Goal: Information Seeking & Learning: Learn about a topic

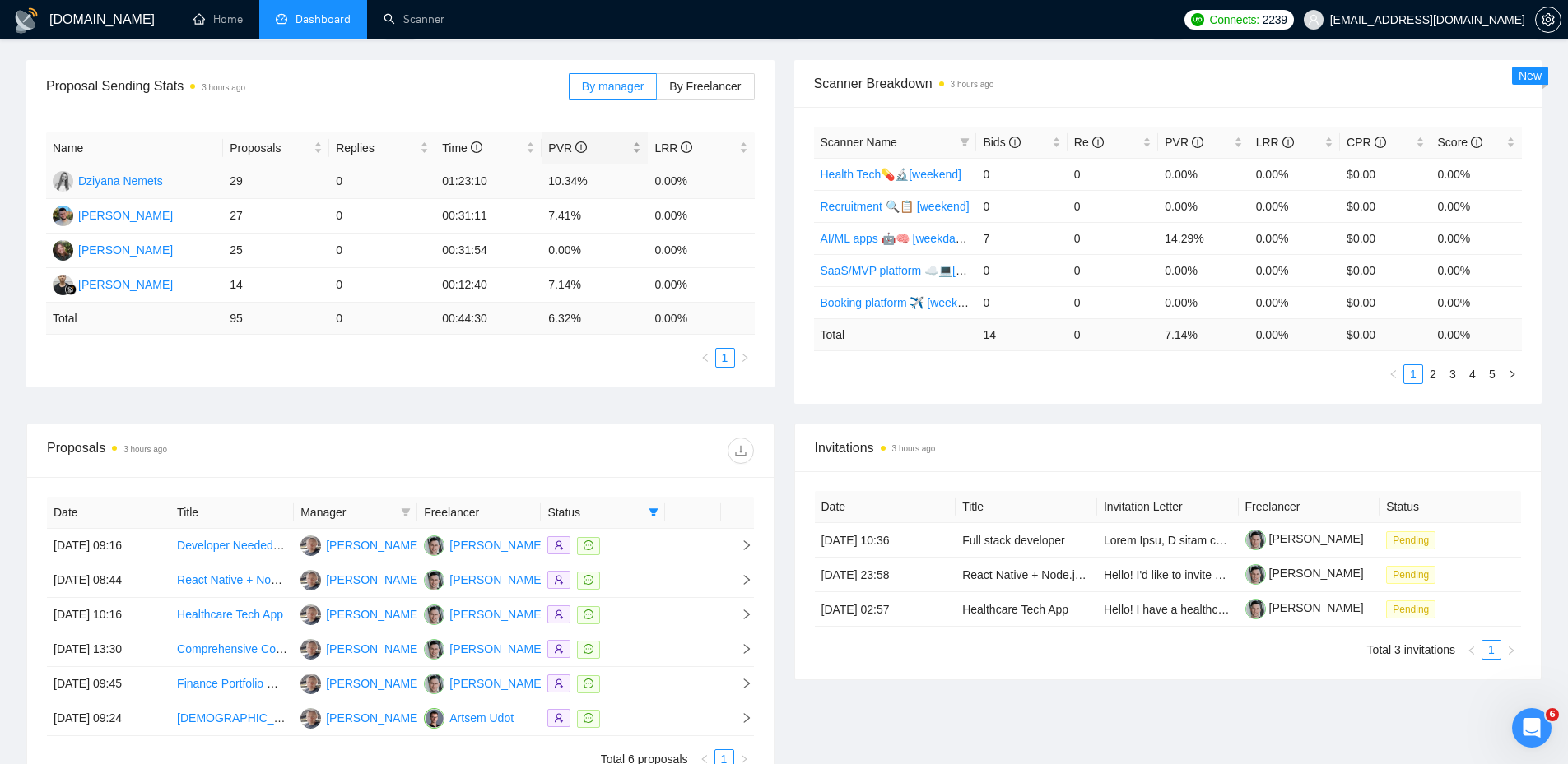
scroll to position [200, 0]
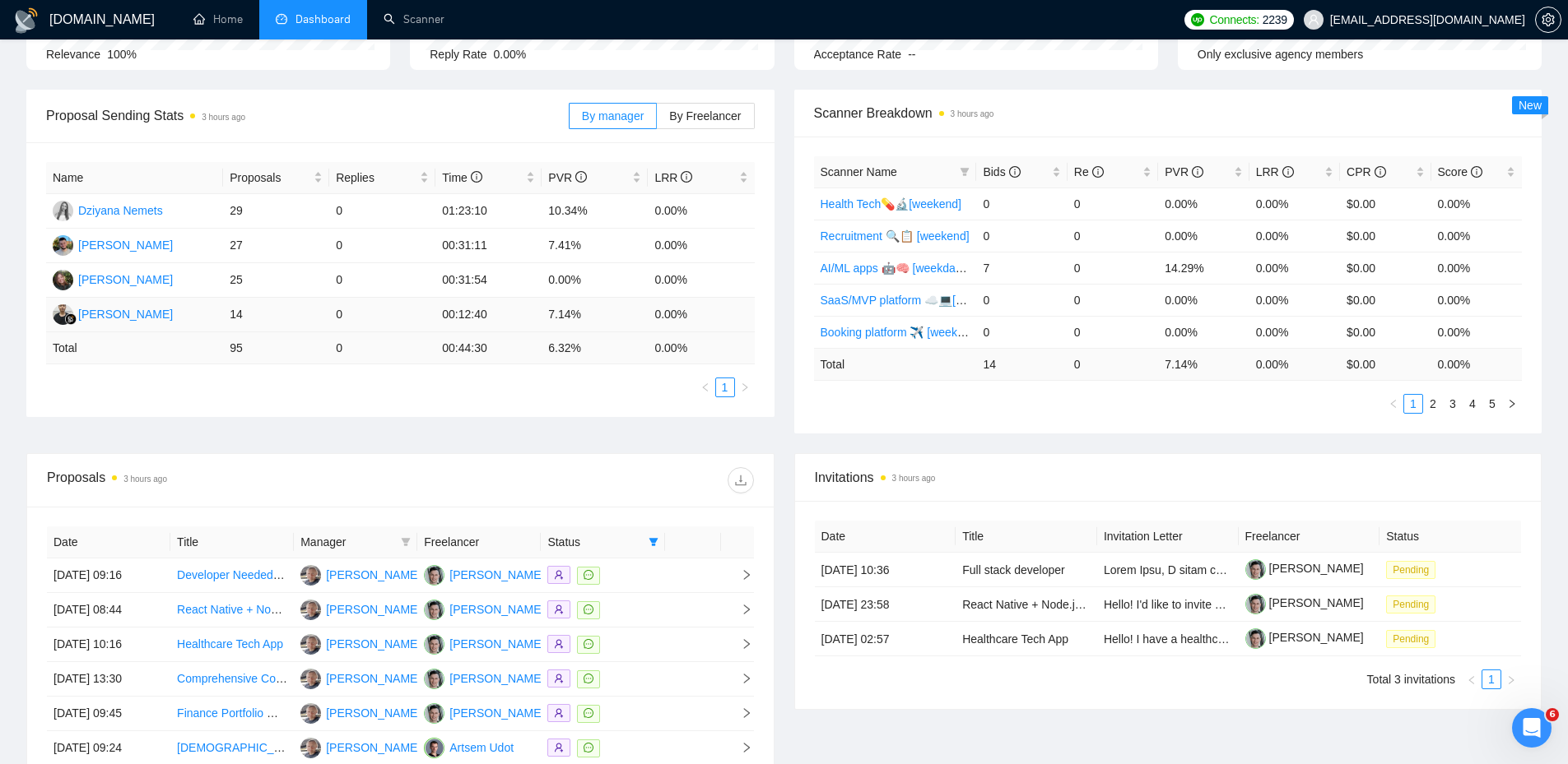
click at [234, 318] on td "14" at bounding box center [276, 315] width 106 height 34
click at [173, 319] on div "[PERSON_NAME]" at bounding box center [125, 314] width 95 height 18
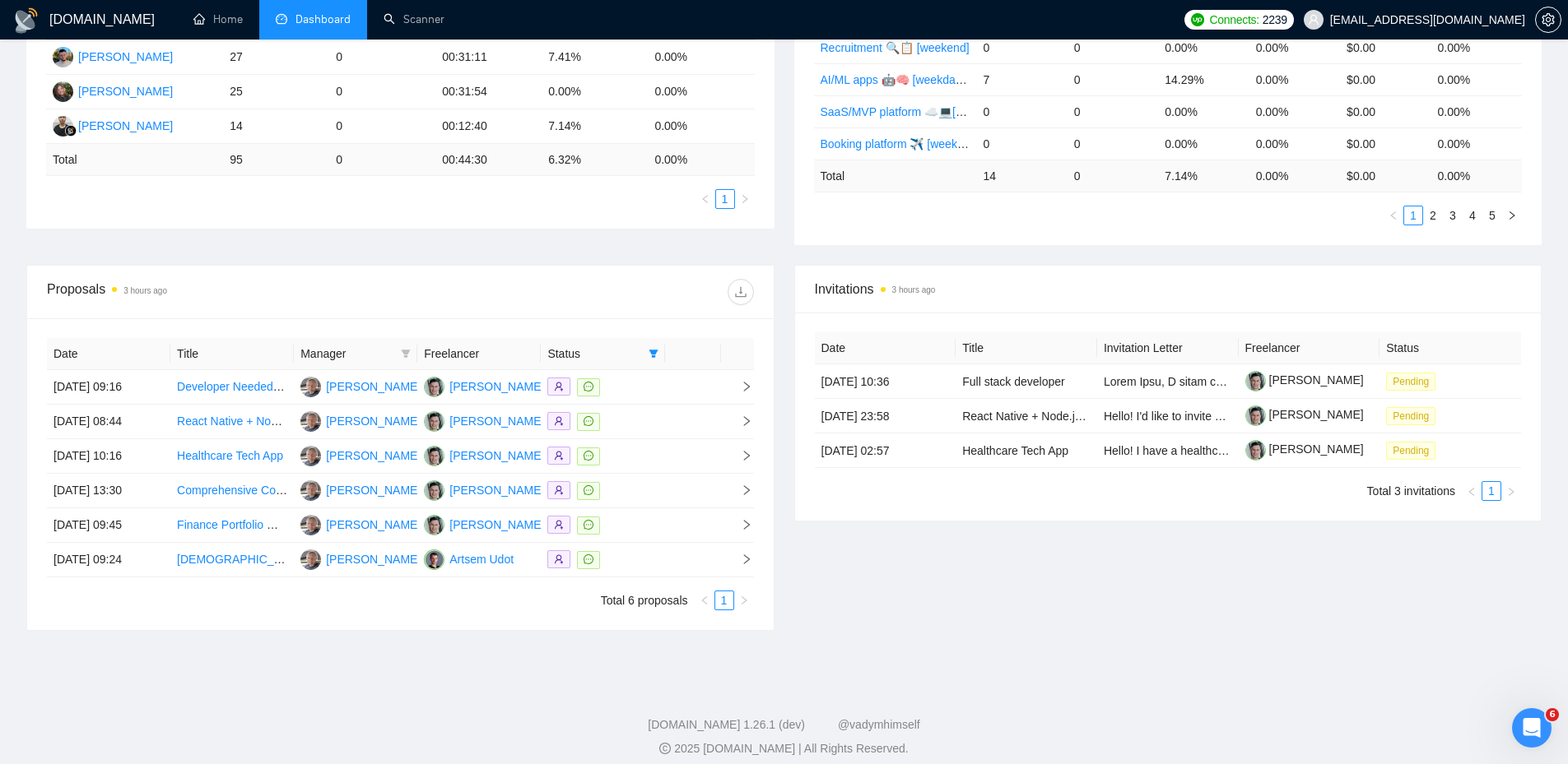
scroll to position [402, 0]
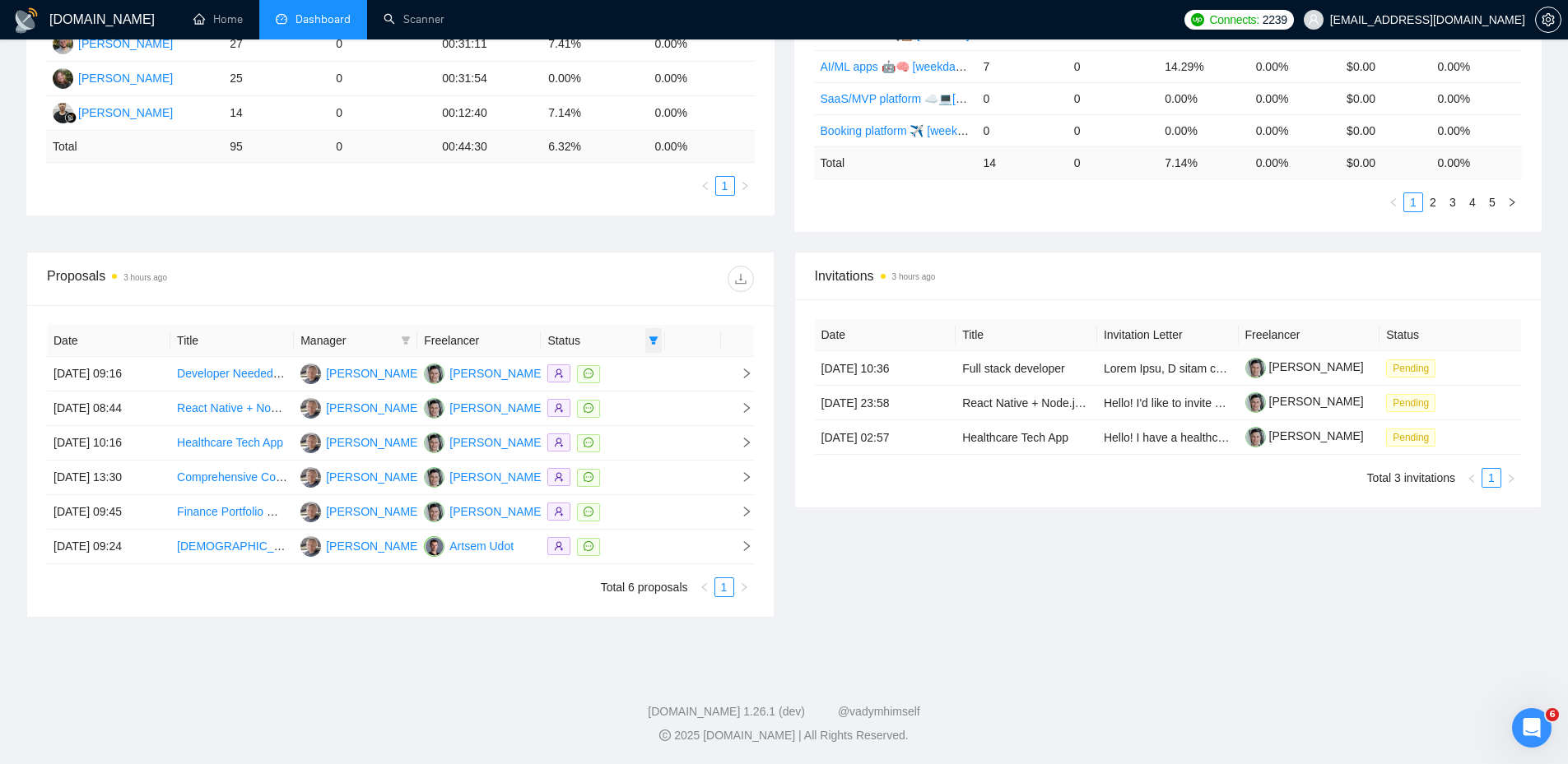
click at [658, 340] on icon "filter" at bounding box center [653, 340] width 9 height 9
click at [598, 372] on span "Chat" at bounding box center [600, 372] width 31 height 13
checkbox input "false"
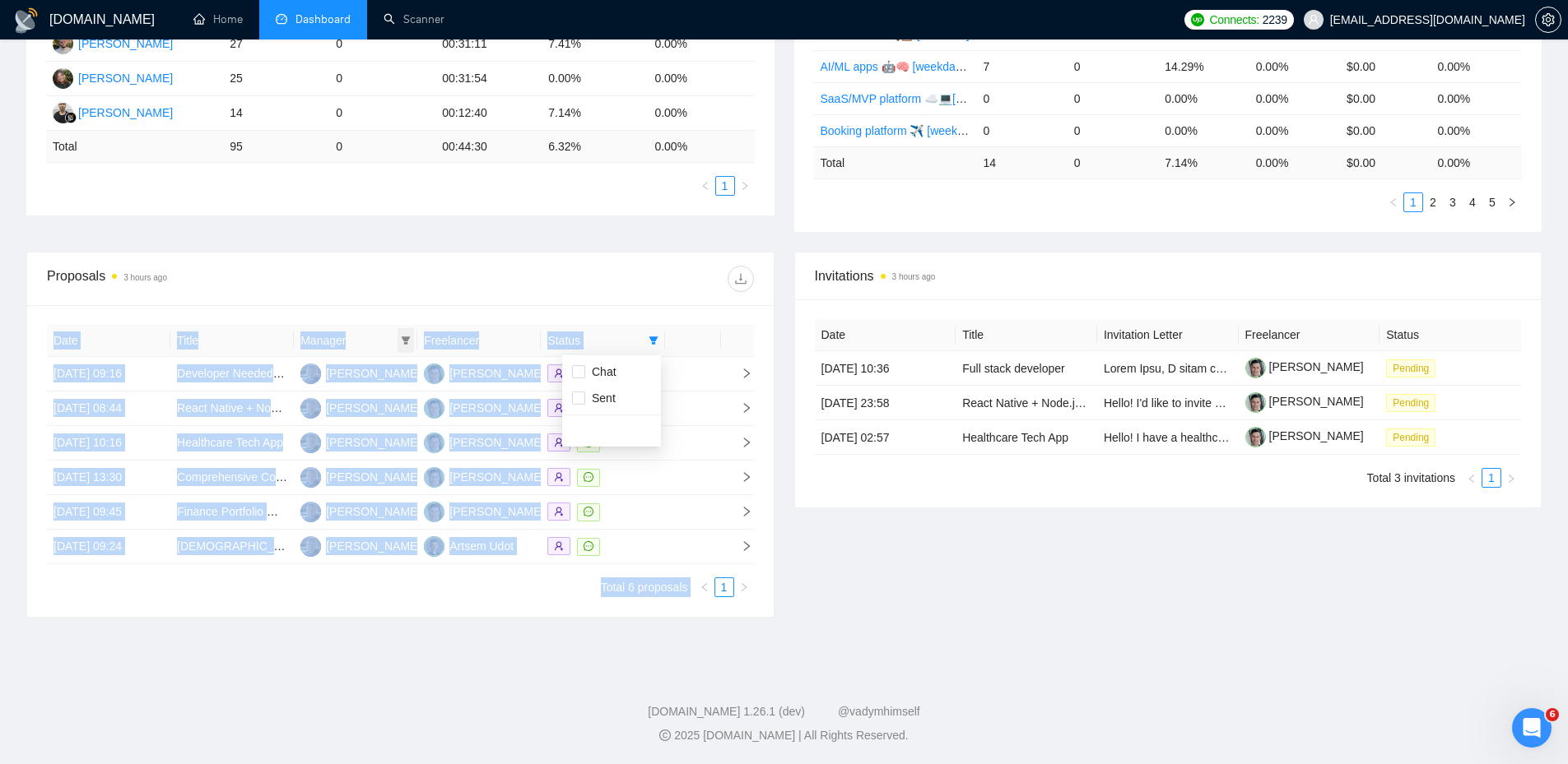
click at [407, 337] on div "Date Title Manager Freelancer Status 25 Sep, 2025 09:16 Developer Needed for We…" at bounding box center [400, 461] width 707 height 272
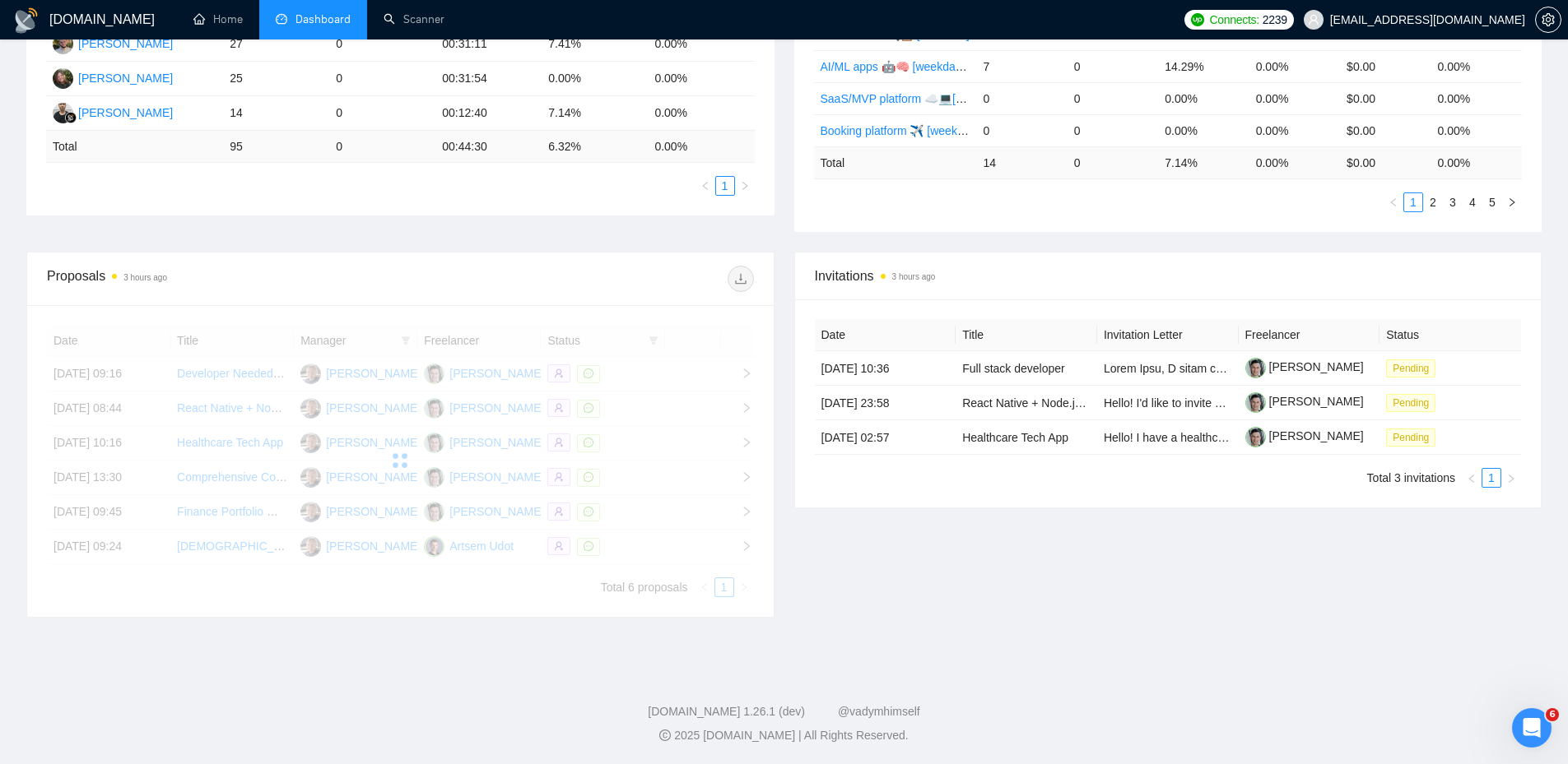
click at [409, 340] on div at bounding box center [400, 461] width 707 height 272
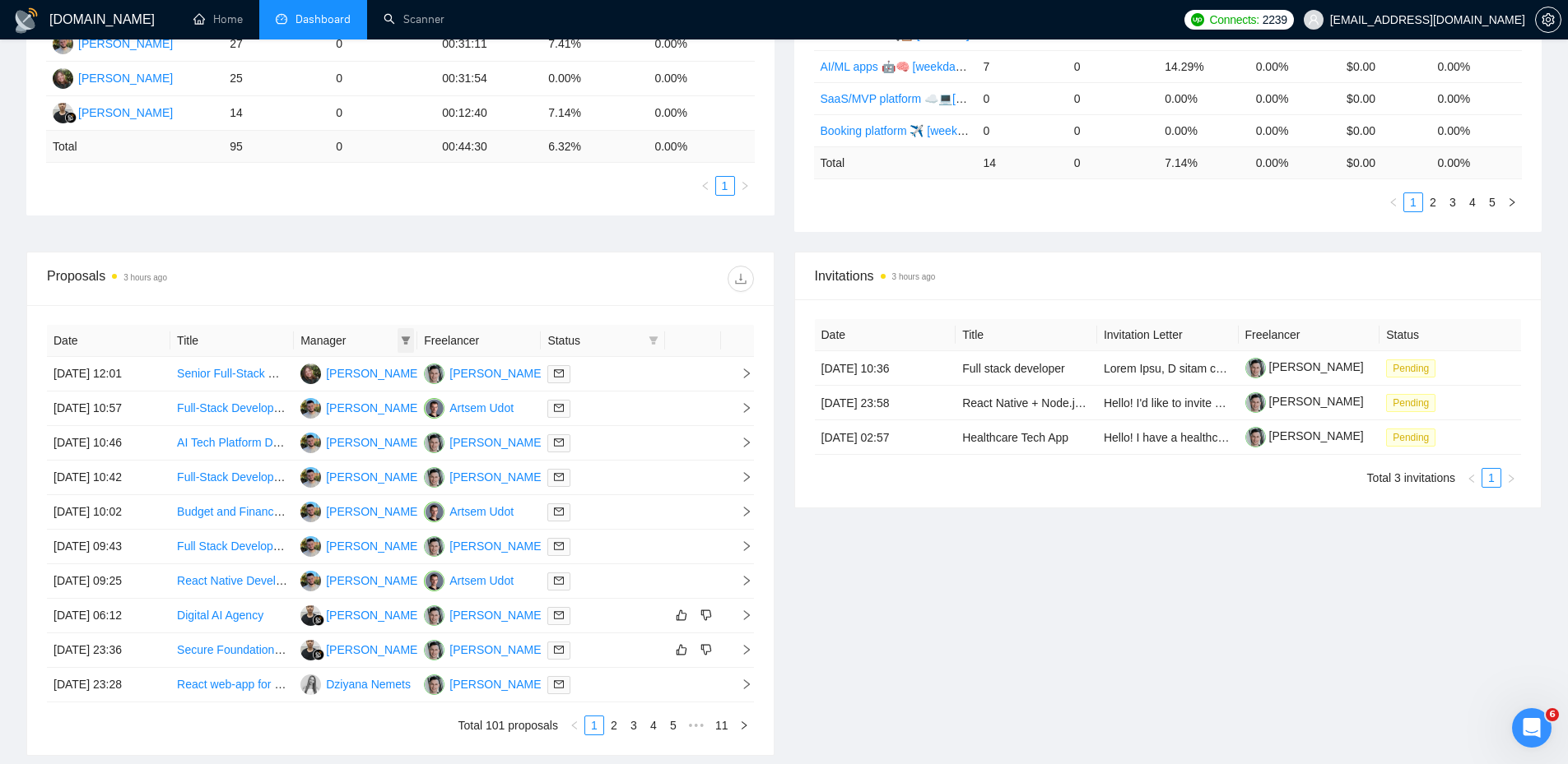
click at [406, 340] on icon "filter" at bounding box center [407, 340] width 9 height 9
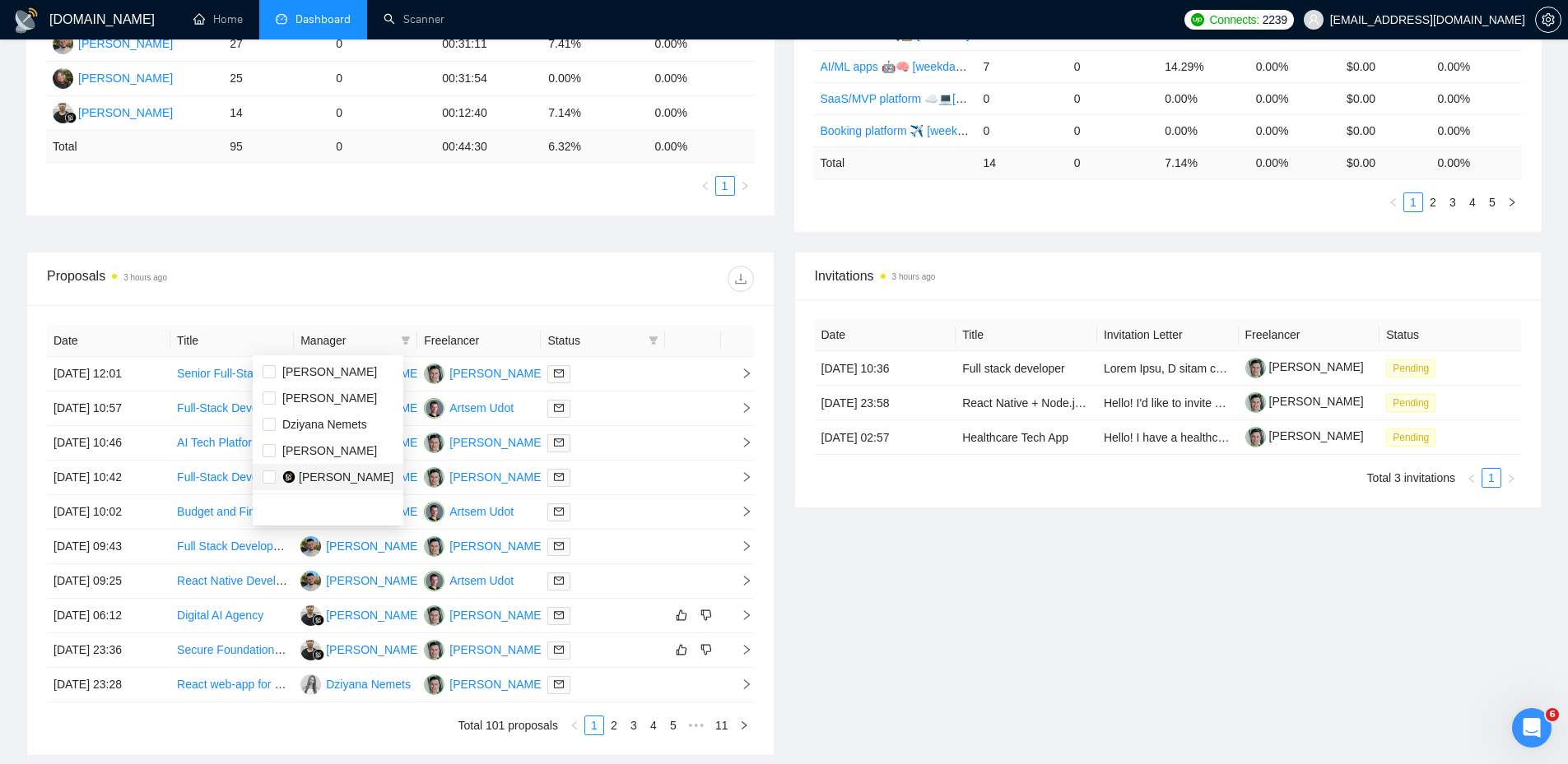
click at [327, 478] on span "[PERSON_NAME]" at bounding box center [346, 478] width 95 height 13
checkbox input "true"
click at [472, 283] on div at bounding box center [576, 279] width 353 height 27
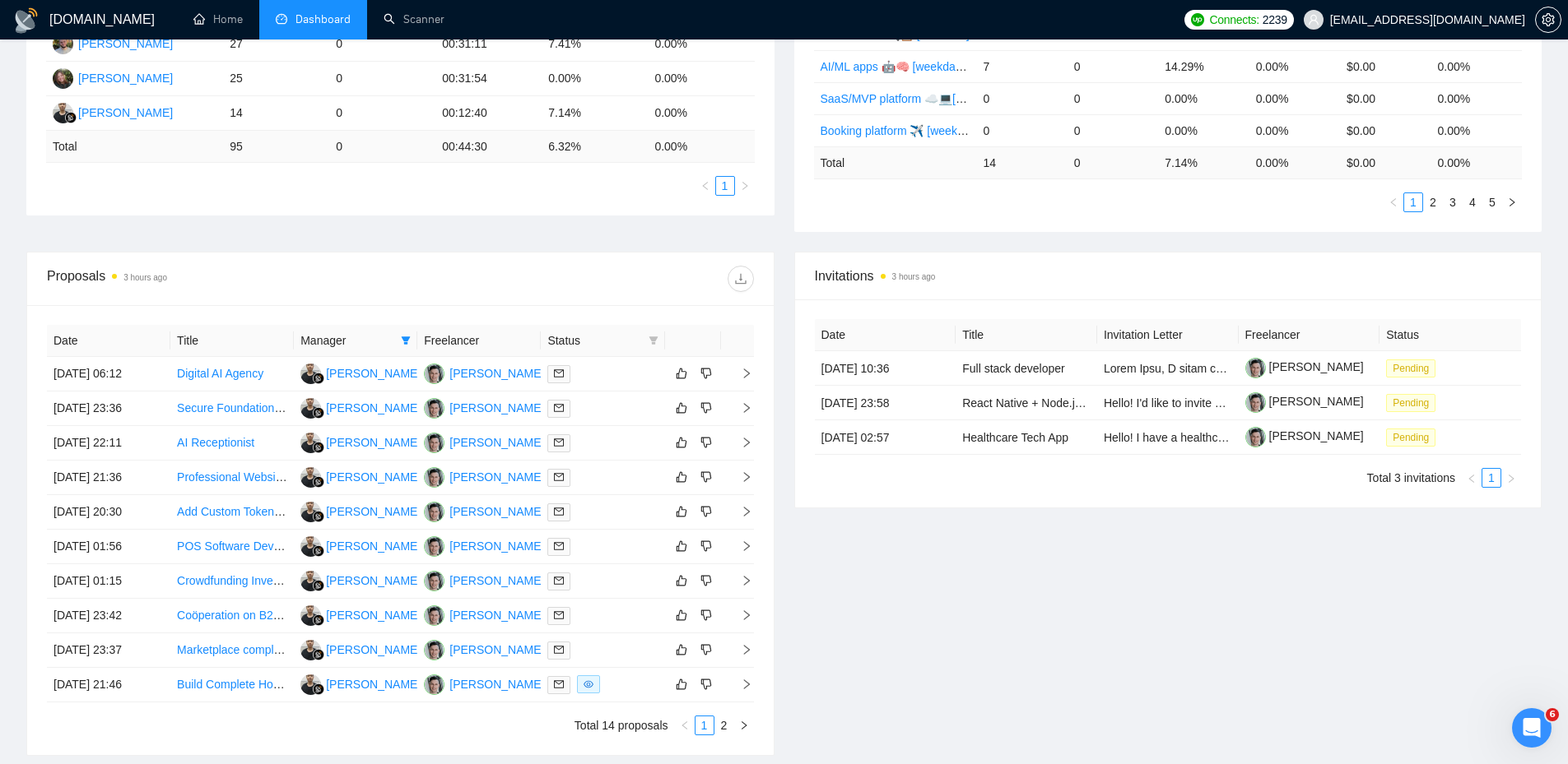
click at [939, 614] on div "Invitations 3 hours ago Date Title Invitation Letter Freelancer Status 26 Sep, …" at bounding box center [1168, 504] width 768 height 504
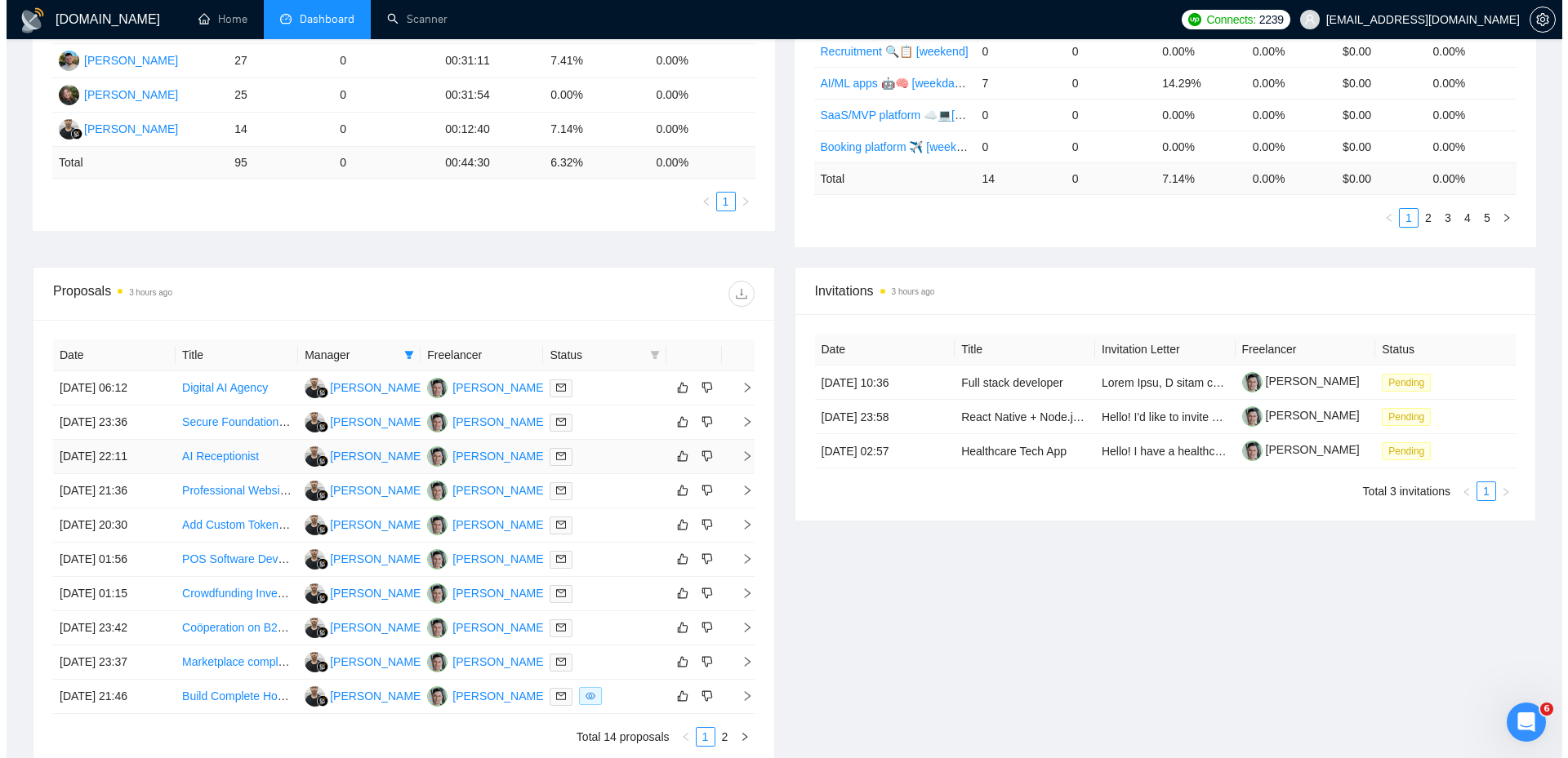
scroll to position [431, 0]
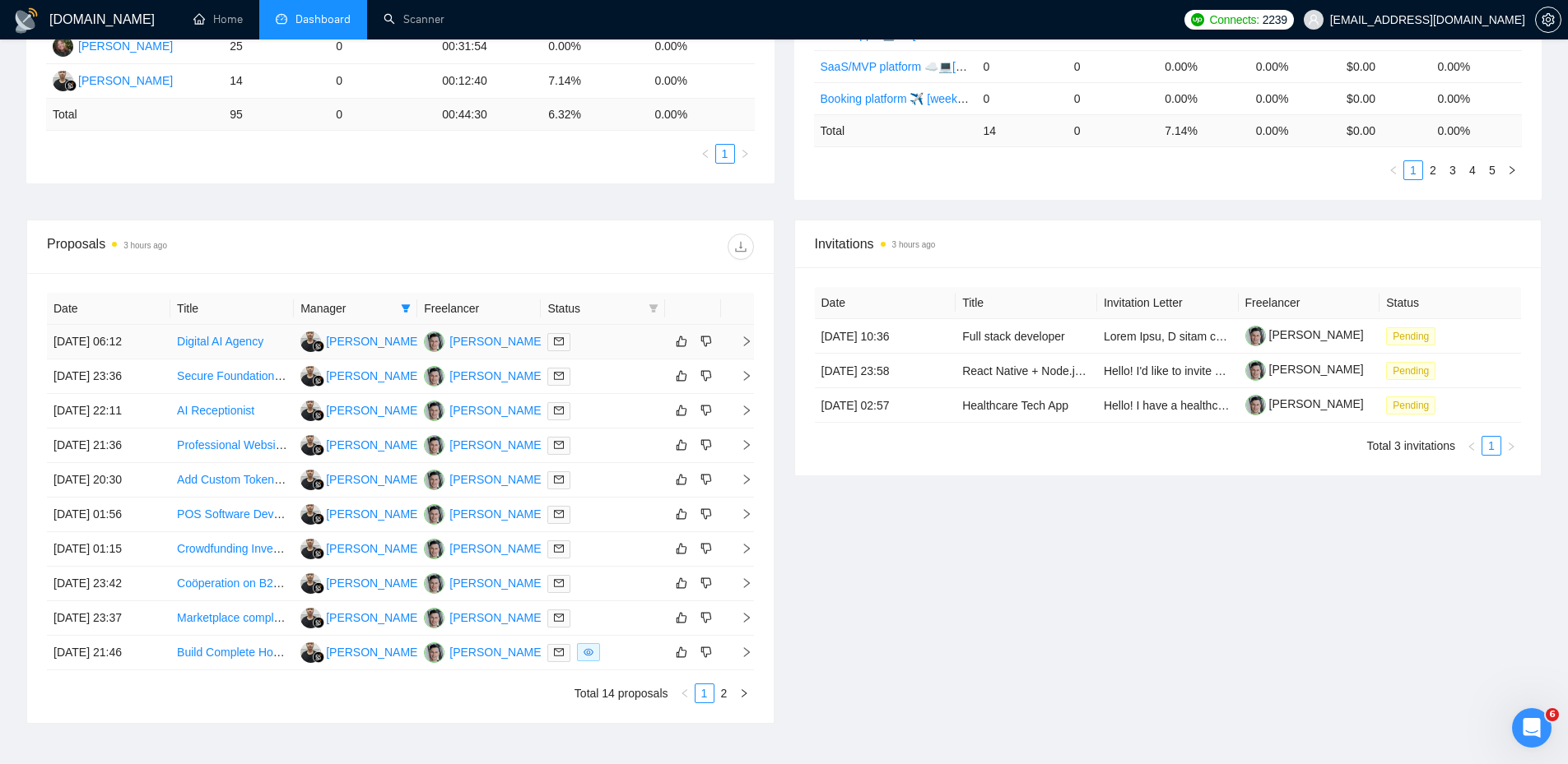
click at [603, 347] on div at bounding box center [602, 342] width 110 height 19
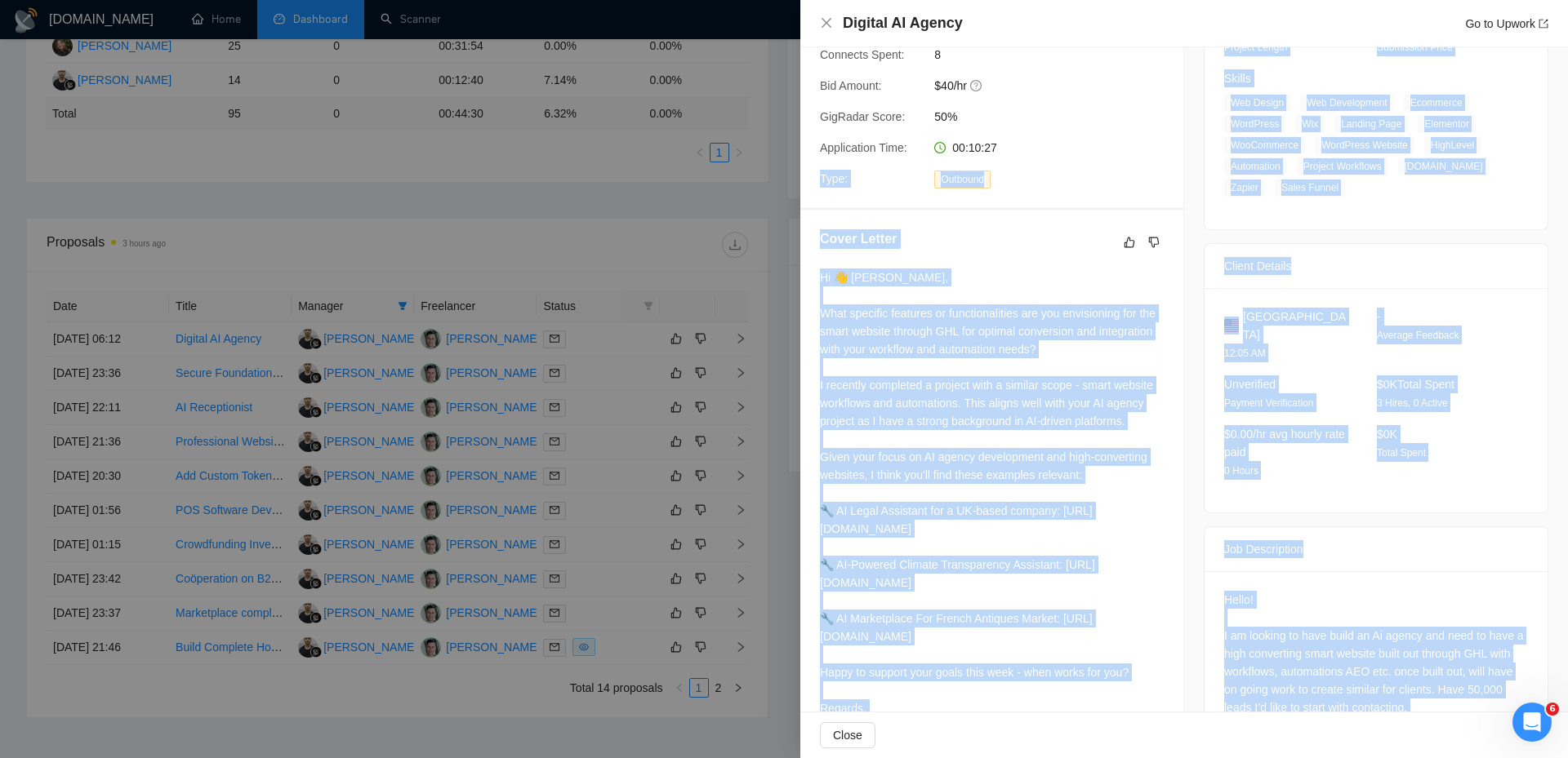
scroll to position [312, 0]
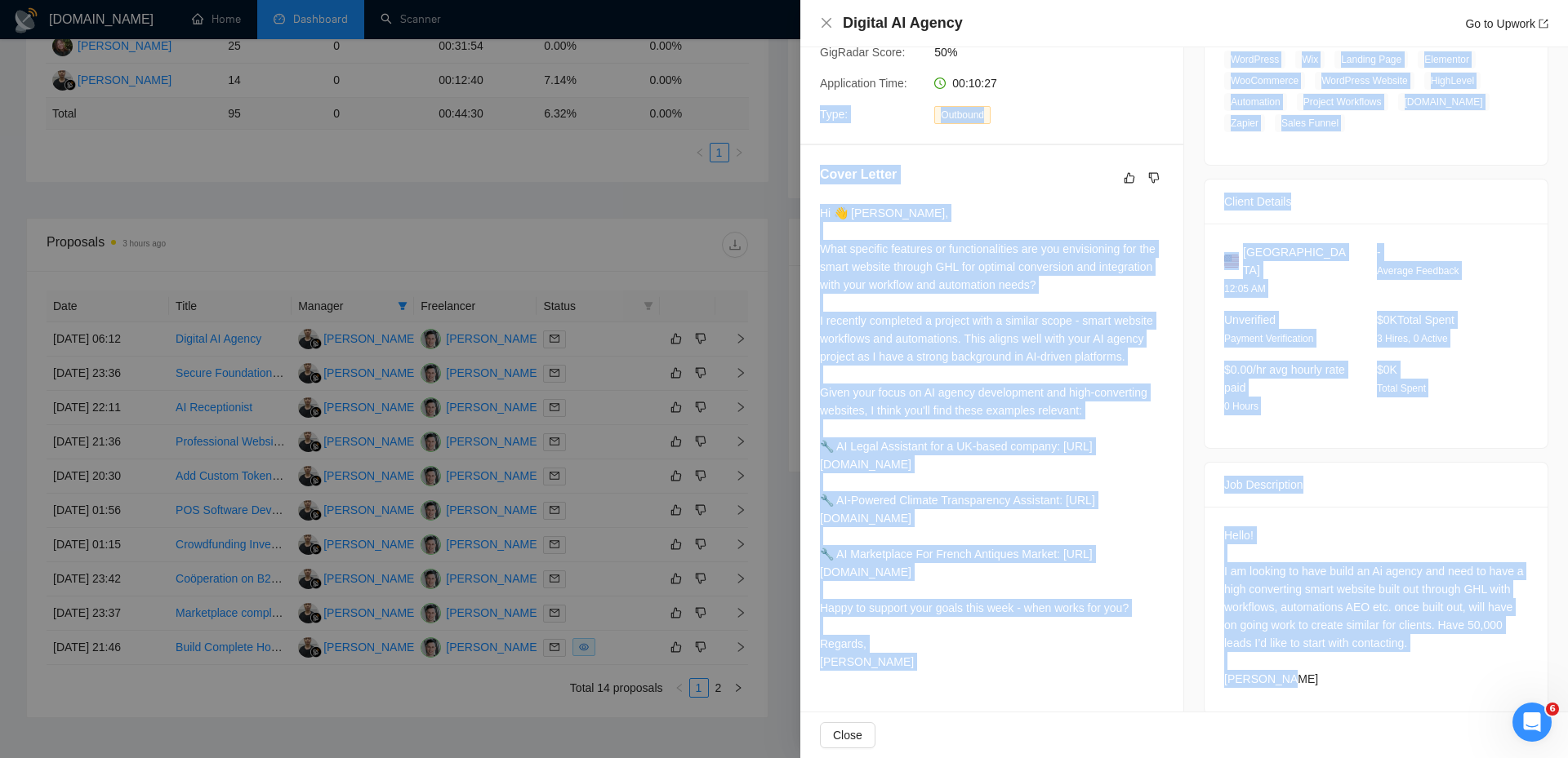
drag, startPoint x: 1143, startPoint y: 396, endPoint x: 1435, endPoint y: 684, distance: 410.1
click at [1435, 684] on div "Proposal Details Date: [DATE] 06:12 Scanner: AI/ML apps 🤖🧠 [weekdays] Status: S…" at bounding box center [1184, 235] width 768 height 1000
click at [1426, 671] on div "Hello! I am looking to have build an Ai agency and need to have a high converti…" at bounding box center [1375, 610] width 343 height 208
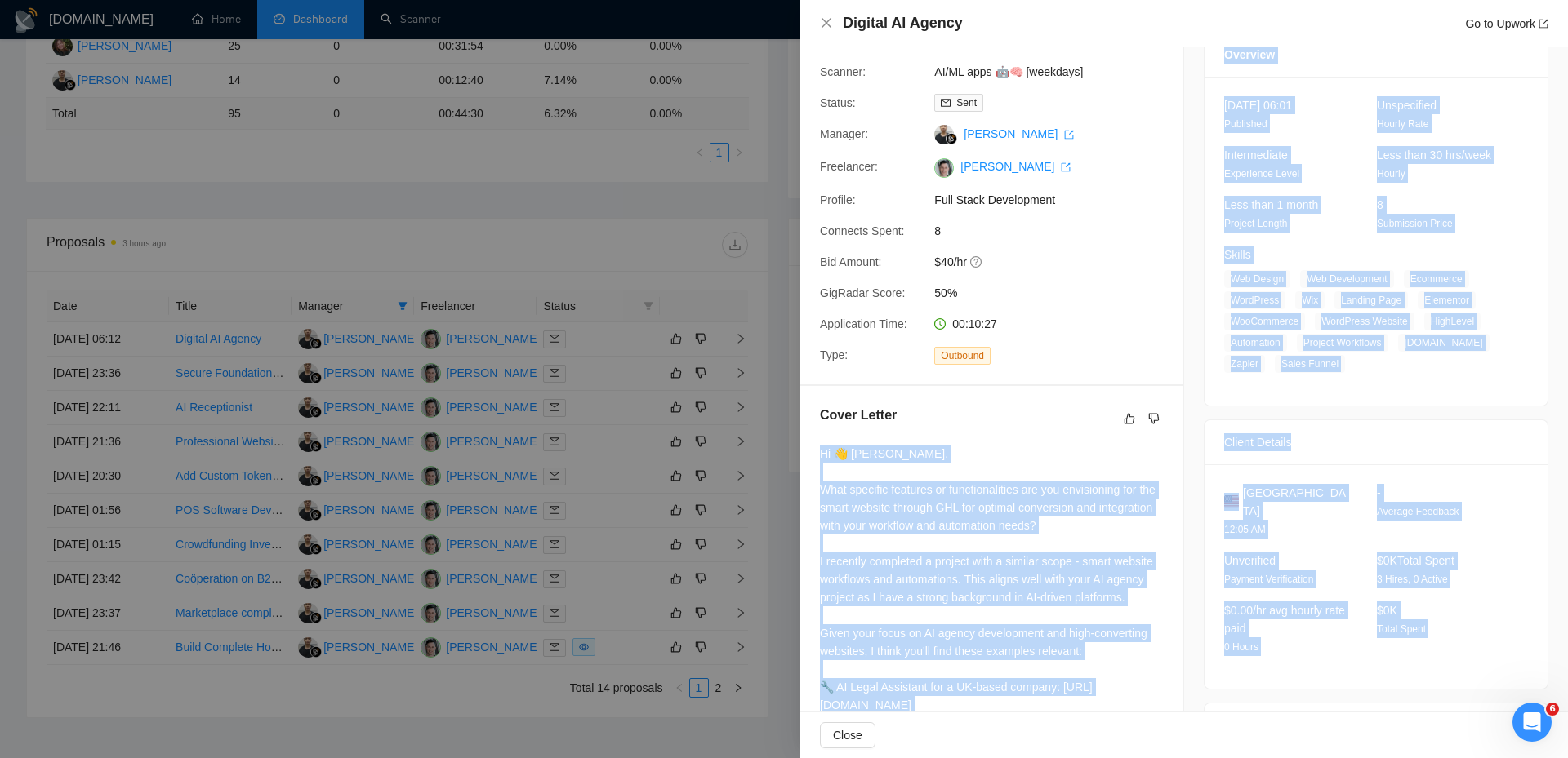
scroll to position [0, 0]
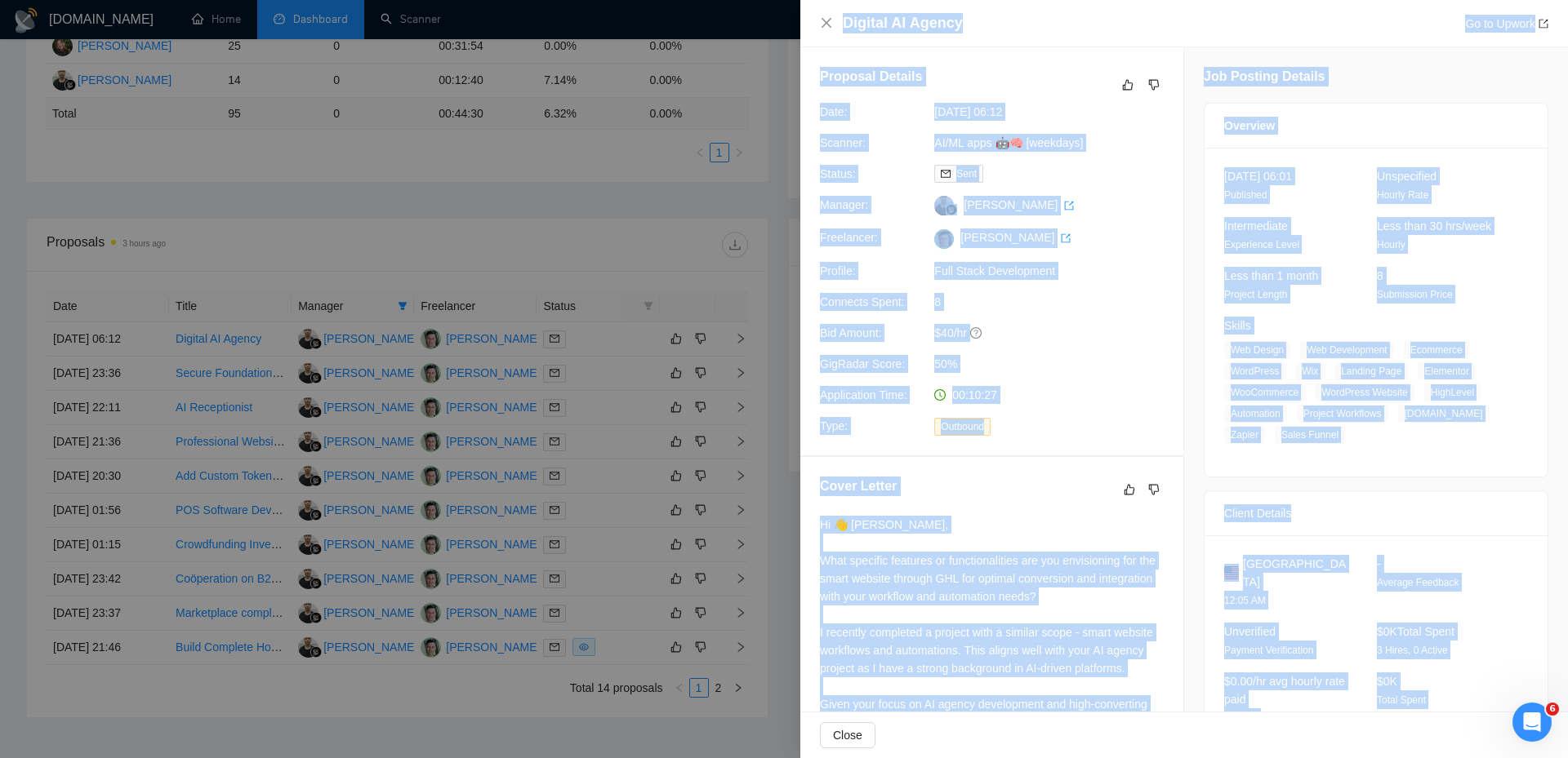
drag, startPoint x: 1421, startPoint y: 669, endPoint x: 813, endPoint y: 11, distance: 895.9
click at [813, 11] on div "Digital AI Agency Go to Upwork Proposal Details Date: [DATE] 06:12 Scanner: AI/…" at bounding box center [1184, 379] width 768 height 758
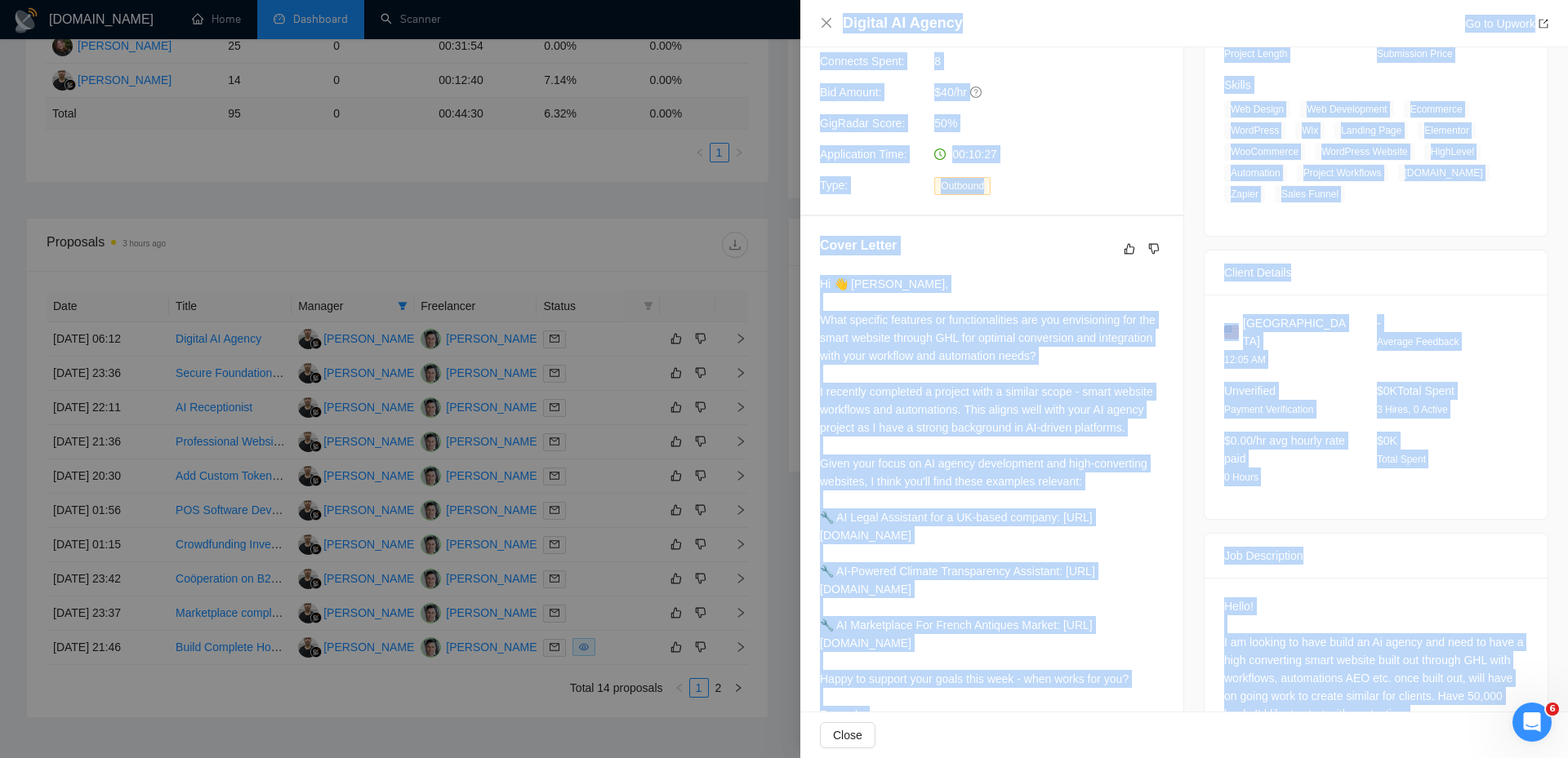
scroll to position [312, 0]
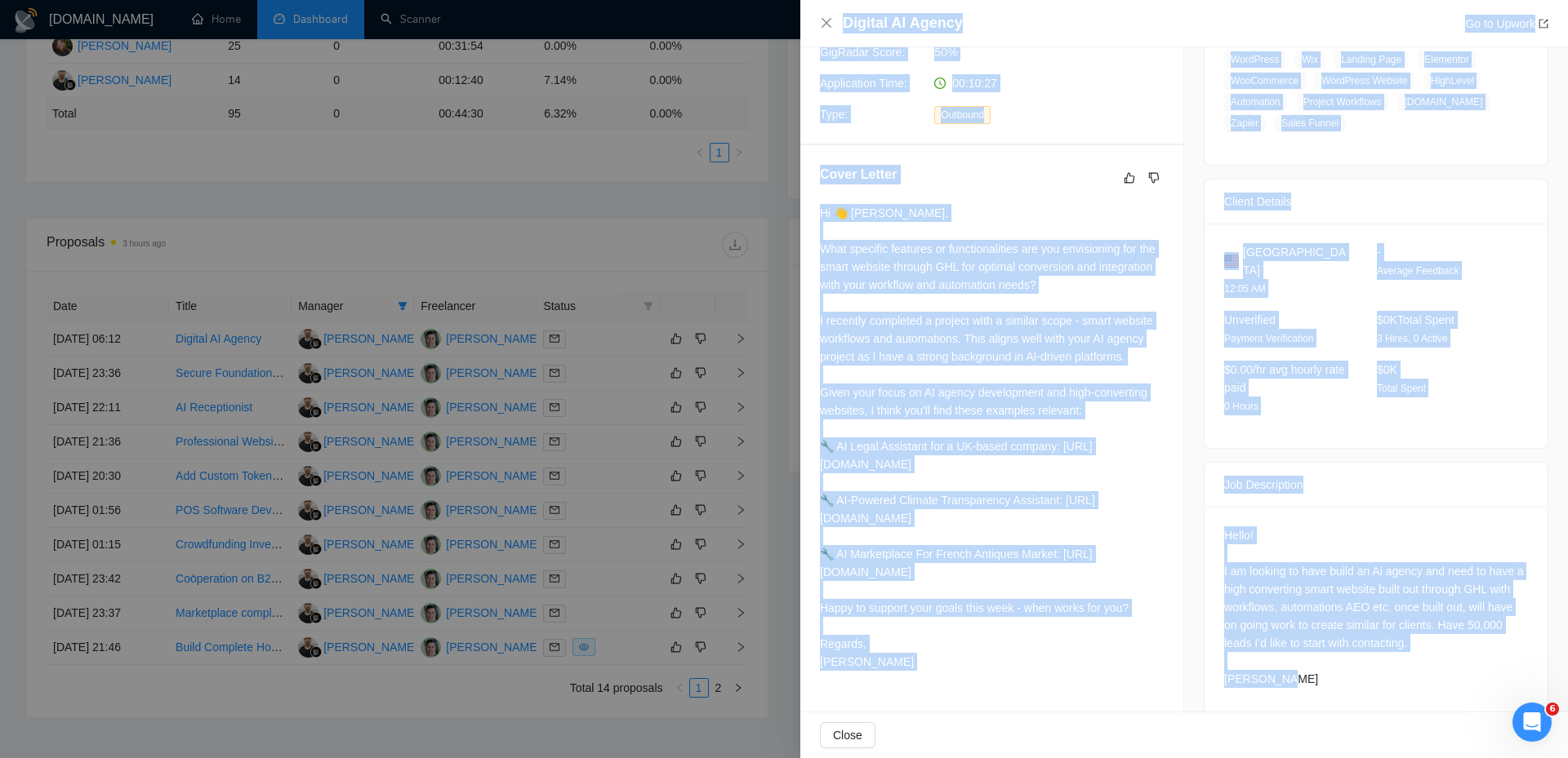
click at [997, 366] on div "Hi 👋 [PERSON_NAME], What specific features or functionalities are you envisioni…" at bounding box center [991, 437] width 343 height 467
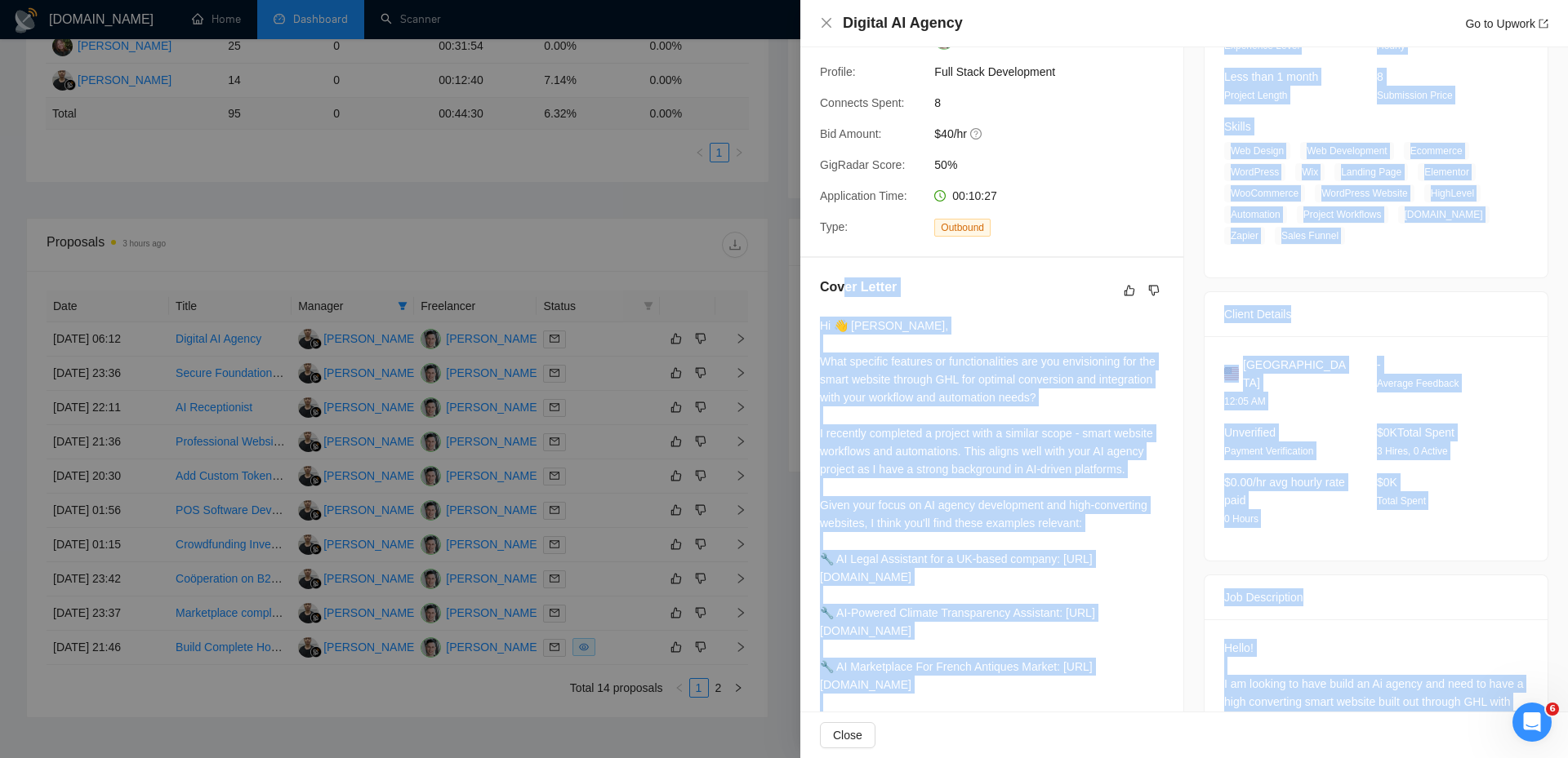
scroll to position [0, 0]
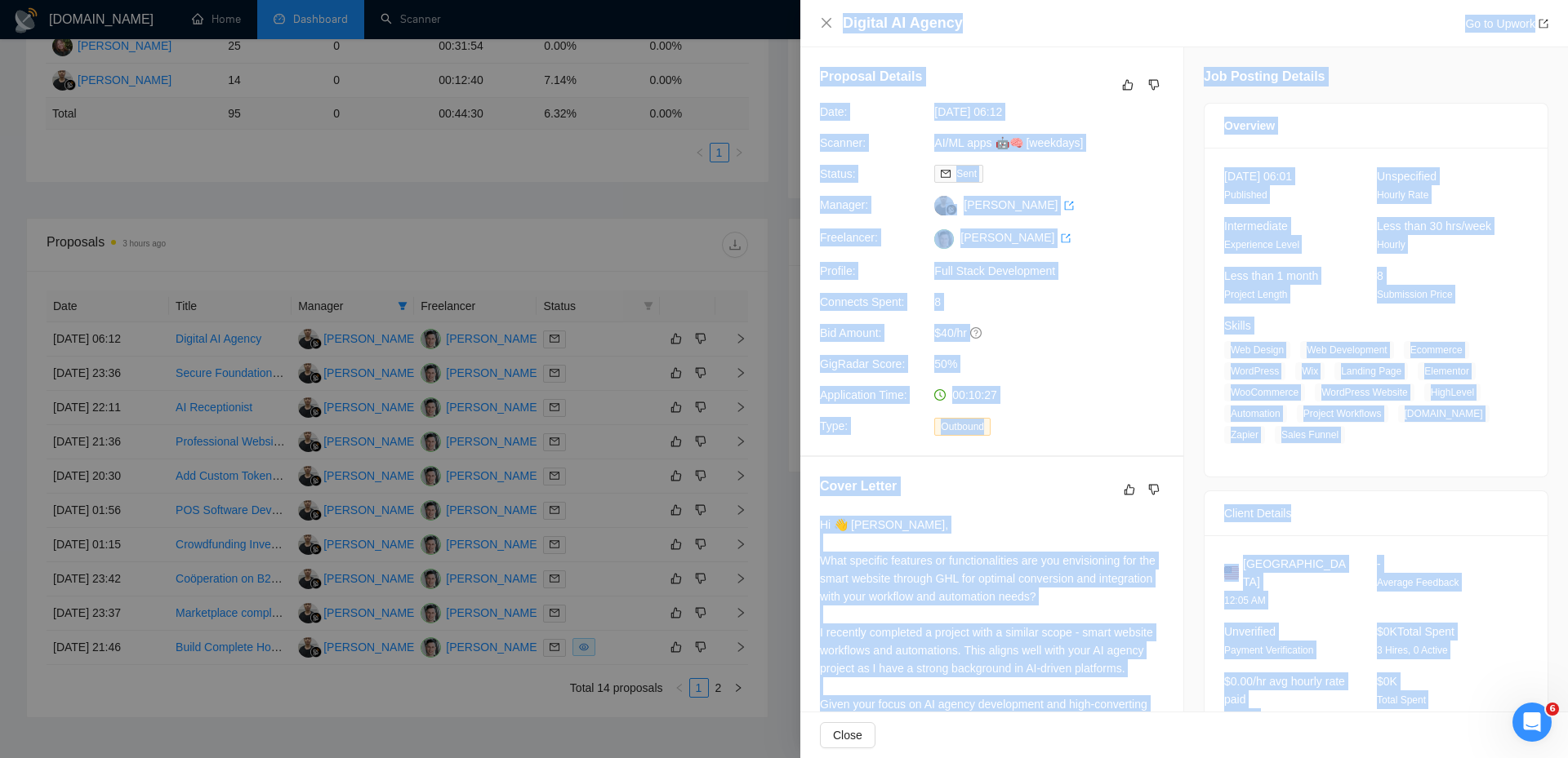
drag, startPoint x: 1299, startPoint y: 673, endPoint x: 806, endPoint y: 28, distance: 811.8
click at [806, 28] on div "Digital AI Agency Go to Upwork Proposal Details Date: [DATE] 06:12 Scanner: AI/…" at bounding box center [1184, 379] width 768 height 758
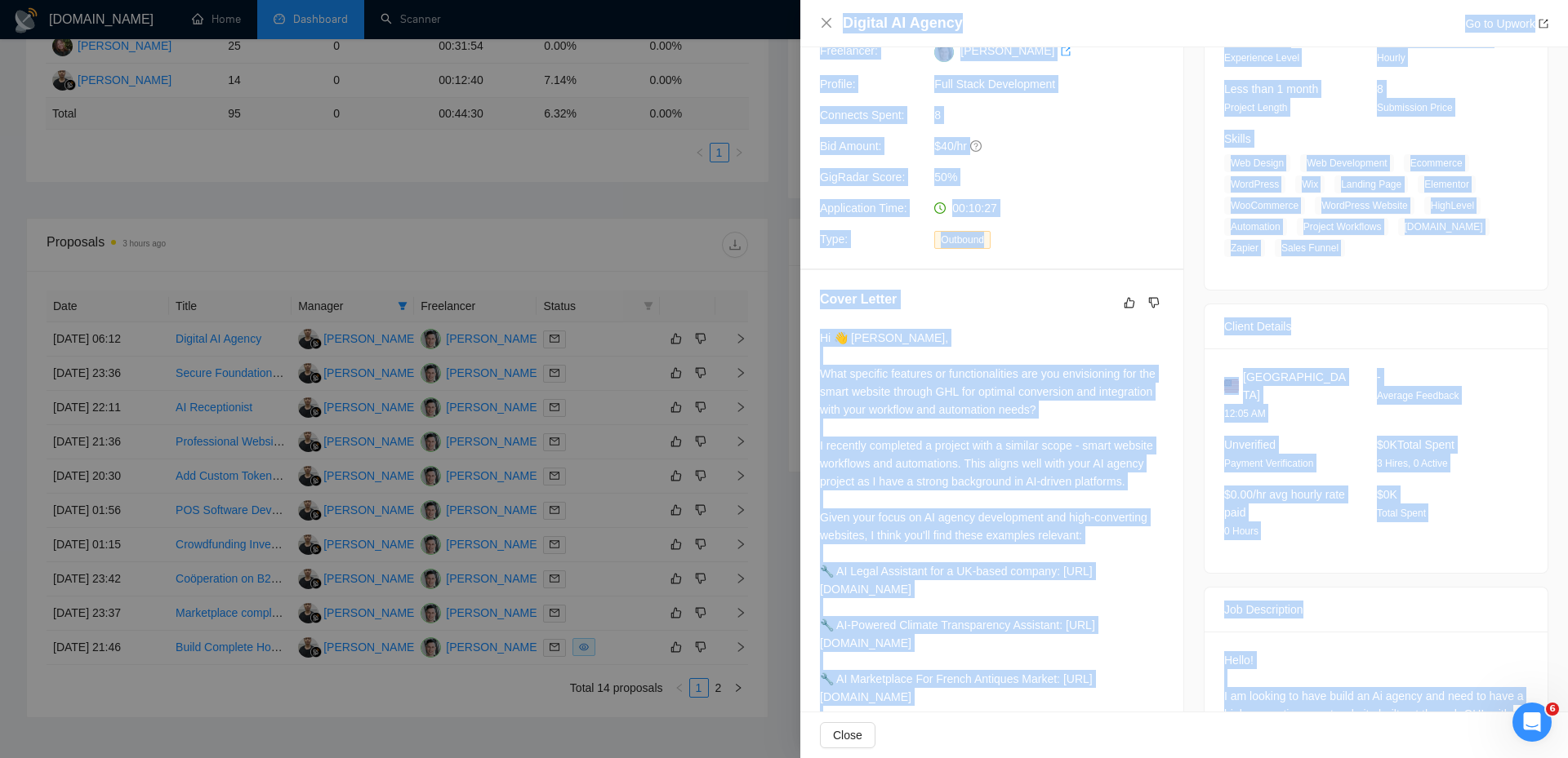
scroll to position [312, 0]
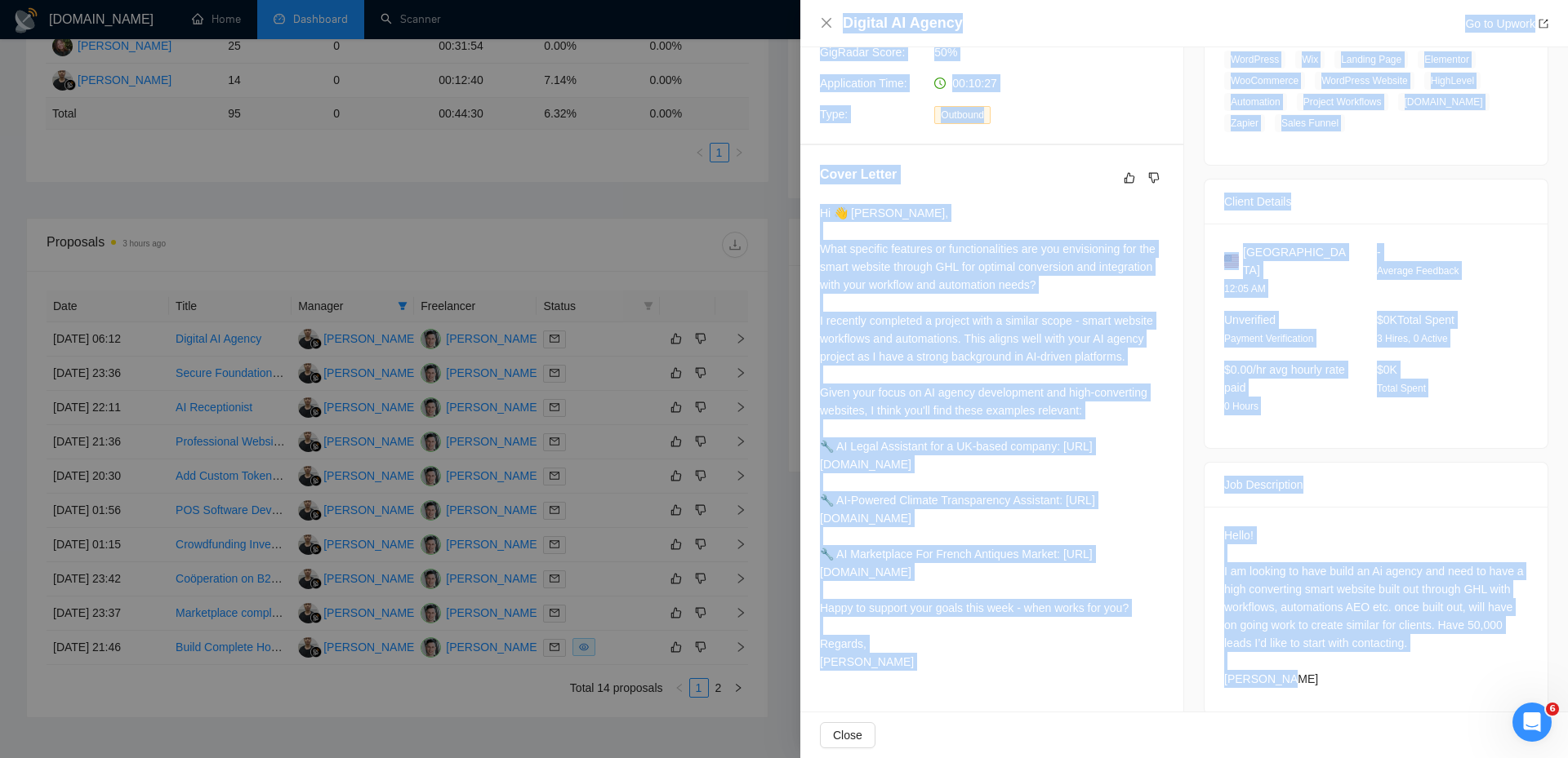
click at [1184, 358] on div "Job Posting Details Overview [DATE] 06:01 Published Unspecified Hourly Rate Int…" at bounding box center [1376, 235] width 384 height 1000
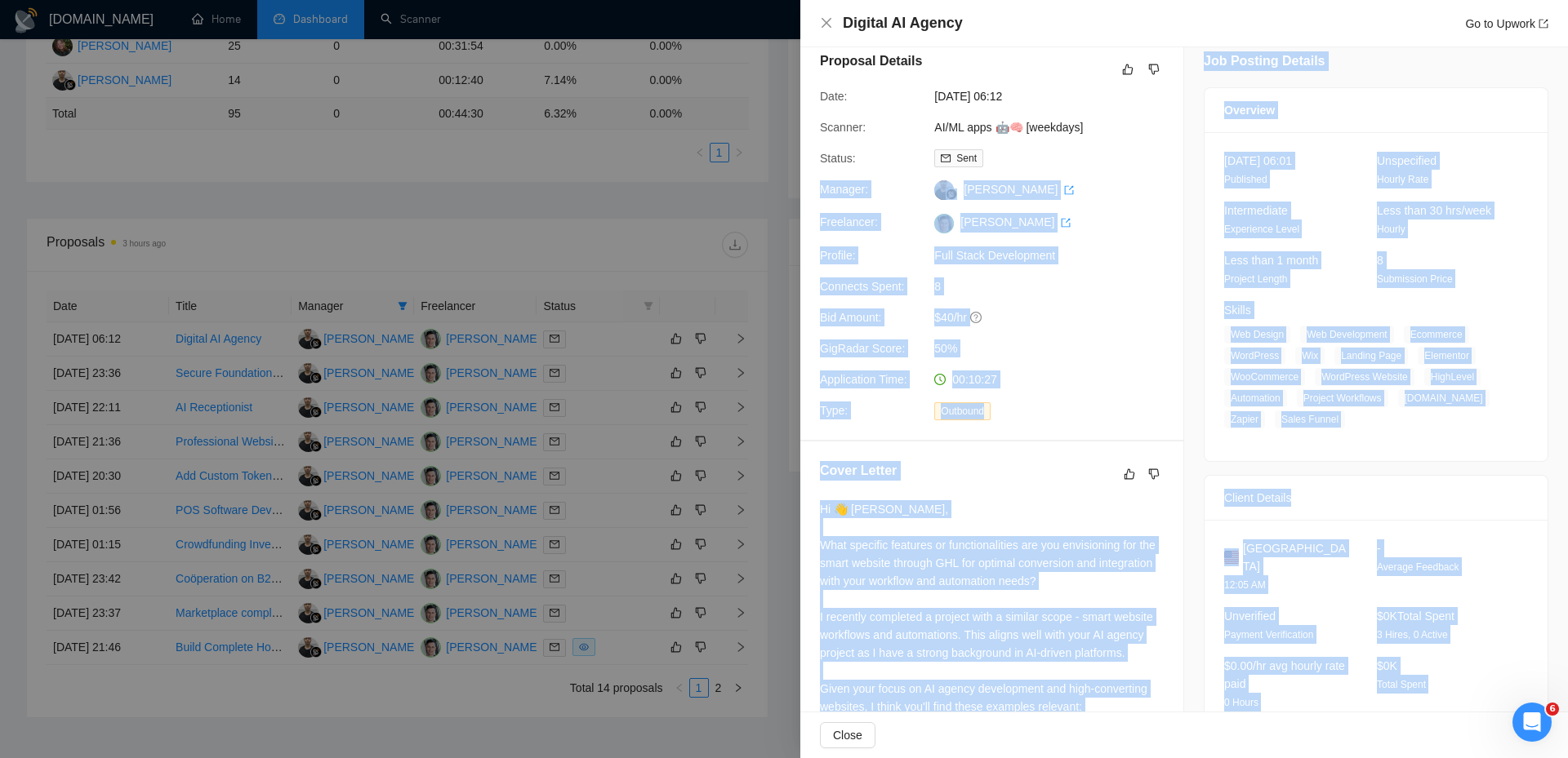
scroll to position [0, 0]
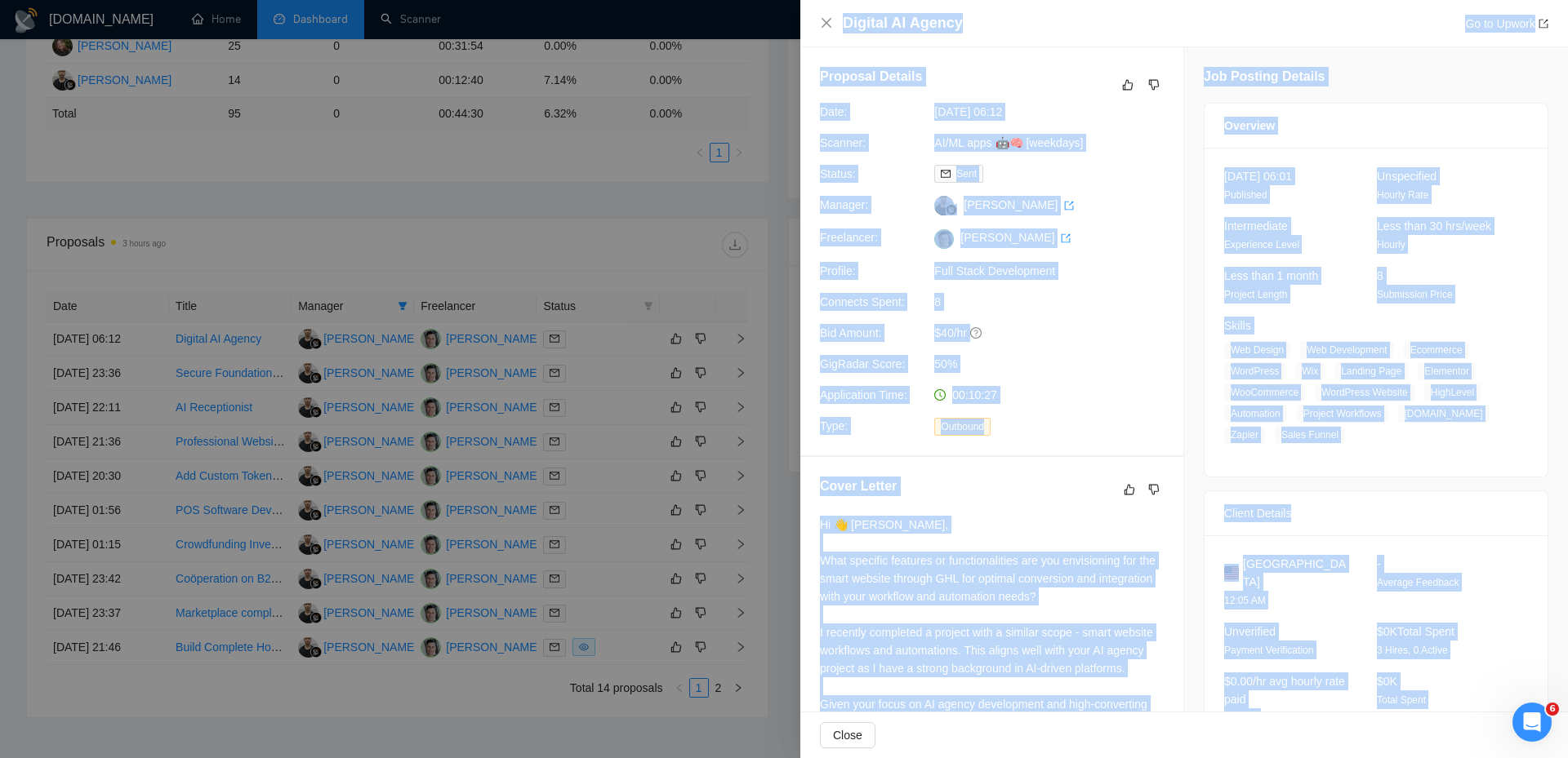
drag, startPoint x: 1310, startPoint y: 657, endPoint x: 820, endPoint y: 15, distance: 807.6
click at [820, 15] on div "Digital AI Agency Go to Upwork Proposal Details Date: [DATE] 06:12 Scanner: AI/…" at bounding box center [1184, 379] width 768 height 758
click at [1188, 276] on div "Job Posting Details Overview [DATE] 06:01 Published Unspecified Hourly Rate Int…" at bounding box center [1376, 546] width 384 height 1000
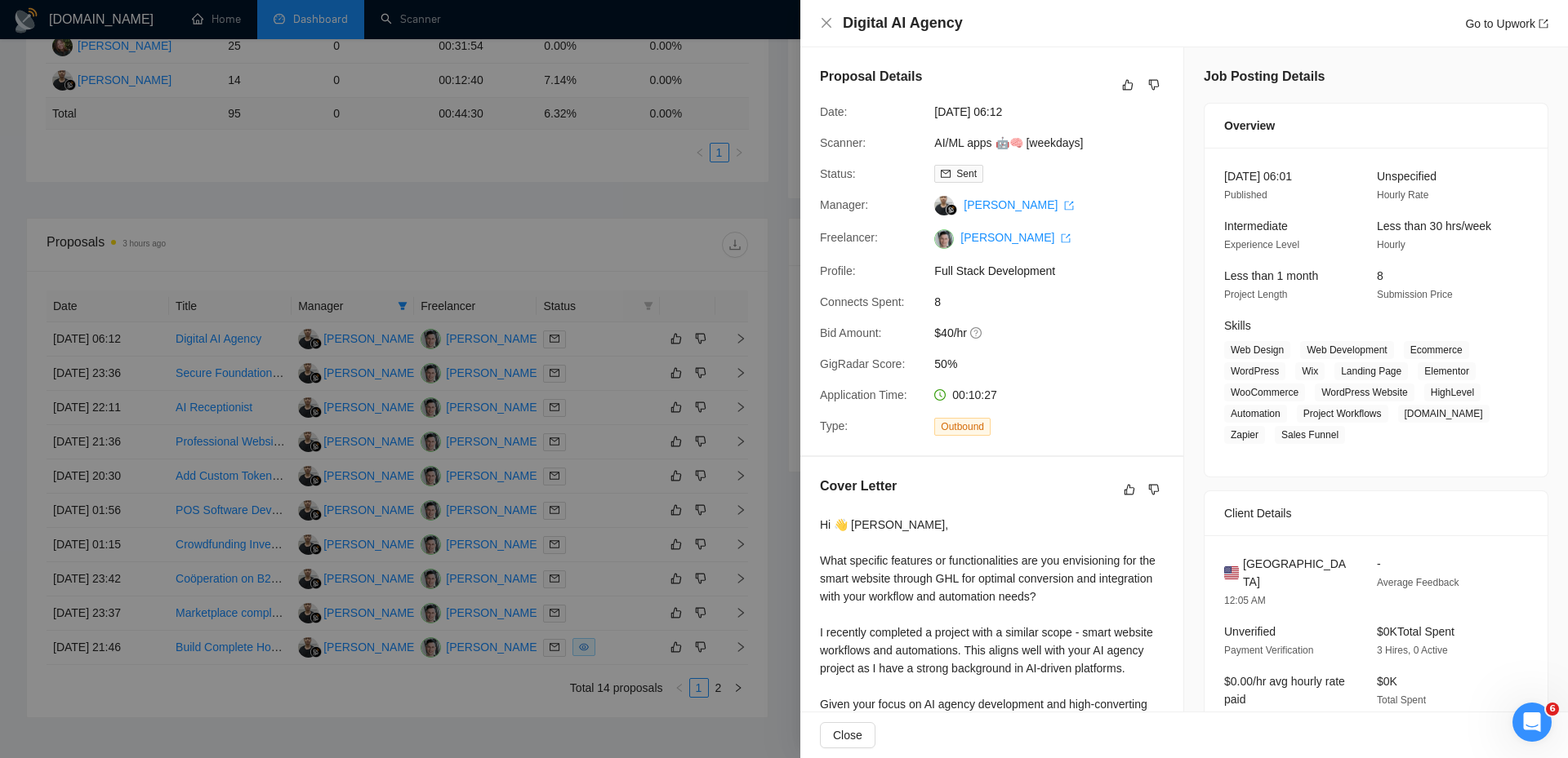
click at [1185, 276] on div "Job Posting Details Overview [DATE] 06:01 Published Unspecified Hourly Rate Int…" at bounding box center [1376, 546] width 384 height 1000
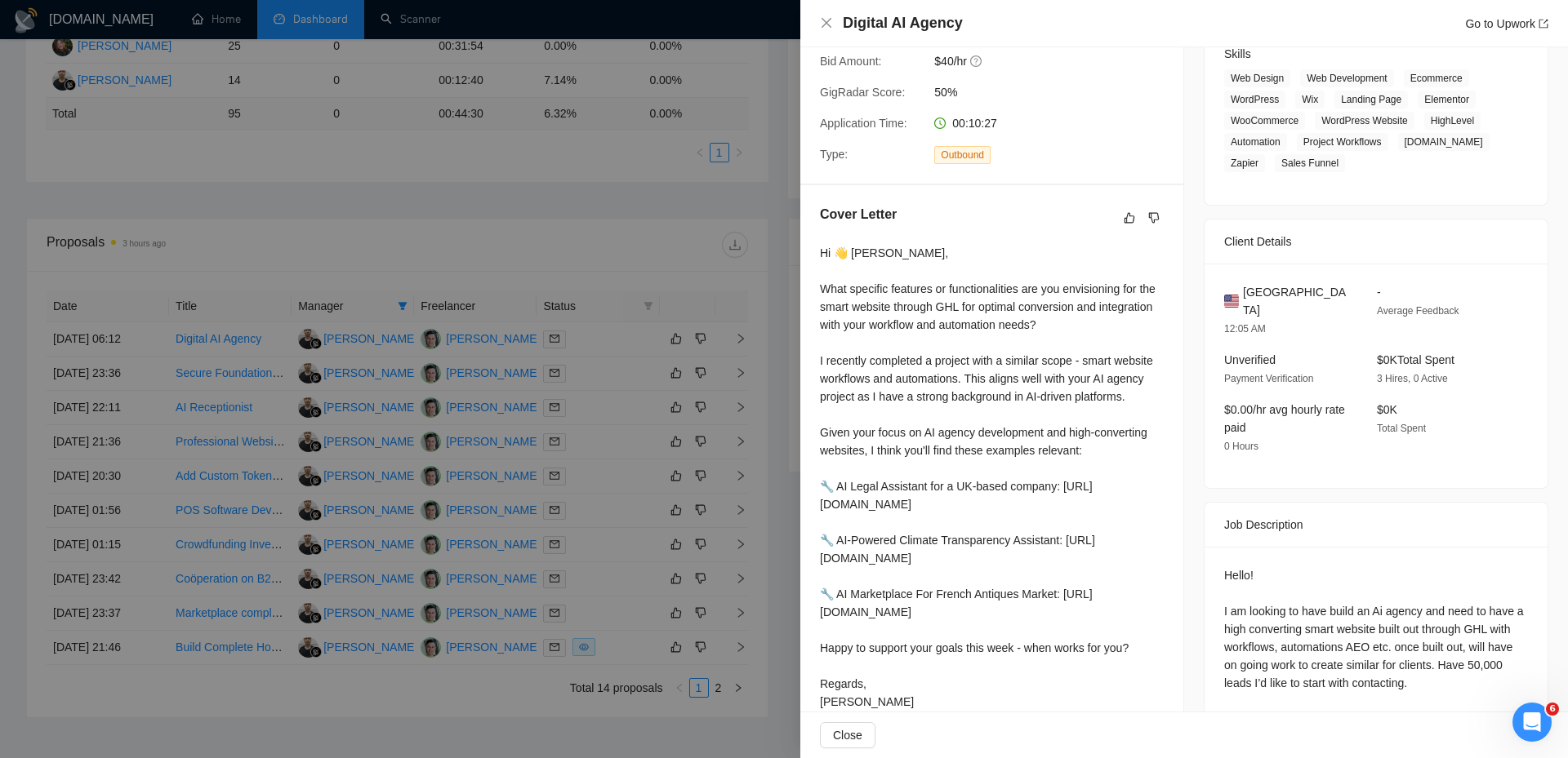
scroll to position [312, 0]
